Goal: Check status

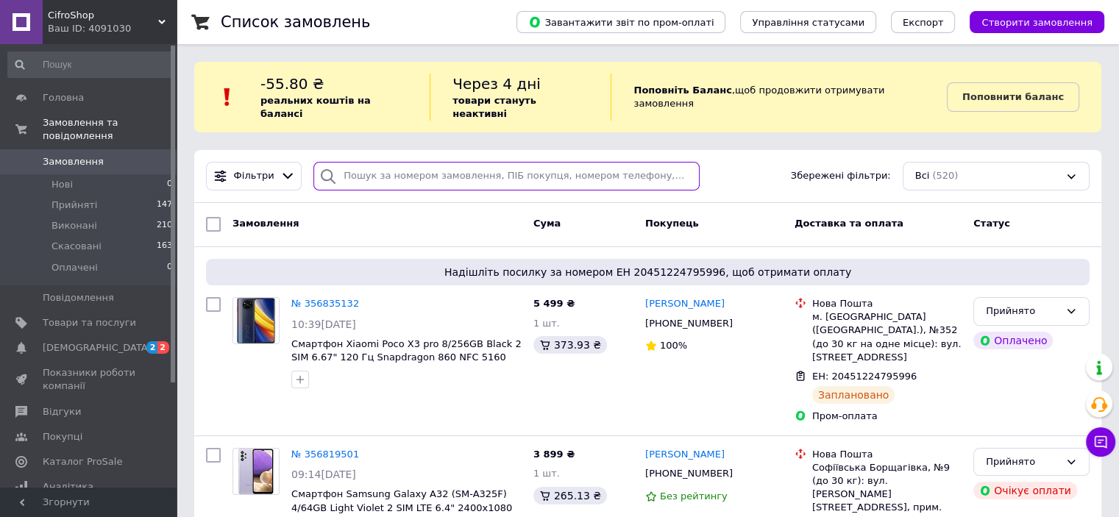
click at [421, 162] on input "search" at bounding box center [506, 176] width 386 height 29
paste input "[PERSON_NAME]"
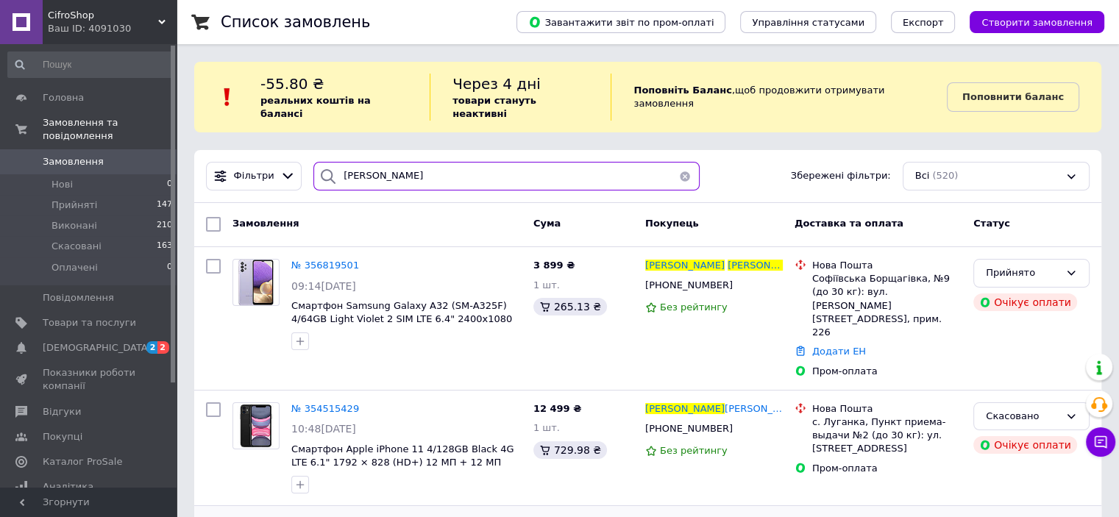
type input "[PERSON_NAME]"
click at [298, 260] on span "№ 356819501" at bounding box center [325, 265] width 68 height 11
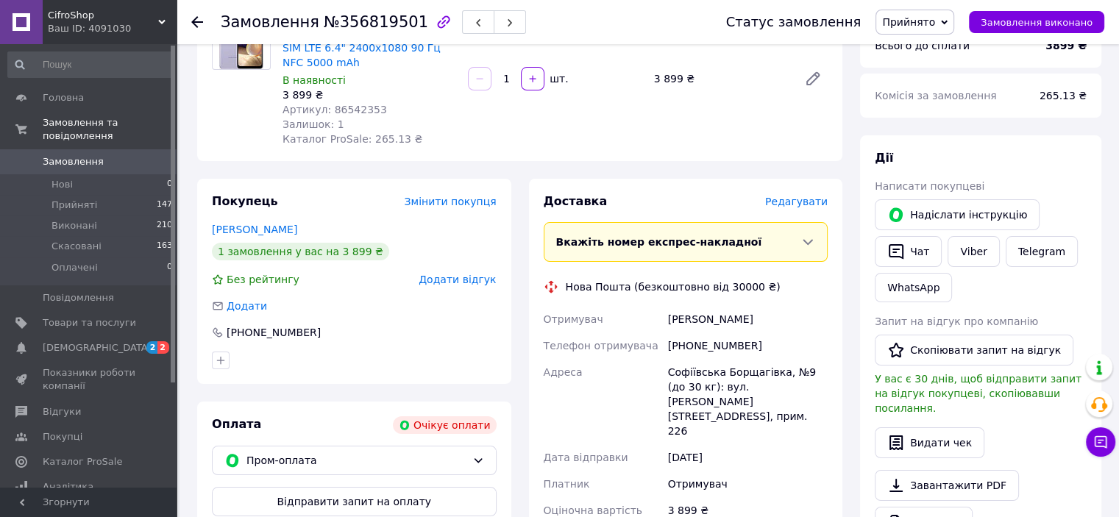
scroll to position [221, 0]
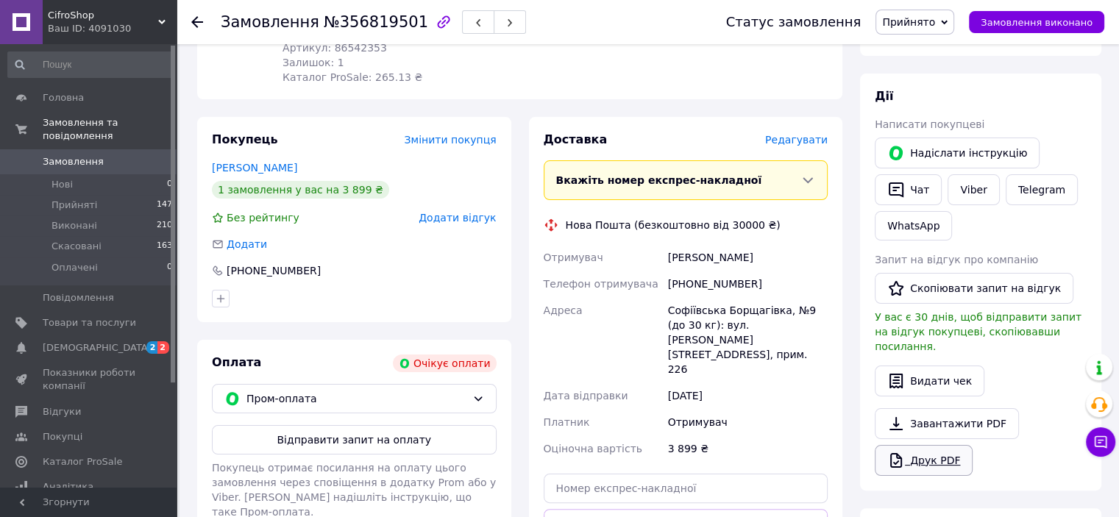
click at [930, 445] on link "Друк PDF" at bounding box center [924, 460] width 98 height 31
